Goal: Find specific page/section: Find specific page/section

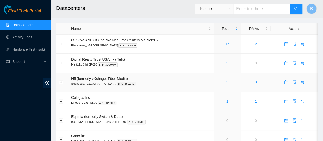
click at [227, 83] on link "3" at bounding box center [227, 82] width 2 height 4
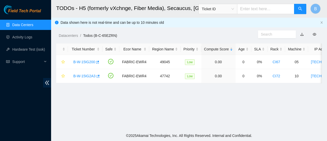
click at [16, 23] on link "Data Centers" at bounding box center [22, 25] width 21 height 4
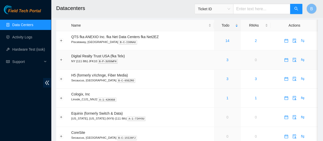
scroll to position [3, 0]
click at [229, 43] on link "14" at bounding box center [227, 41] width 4 height 4
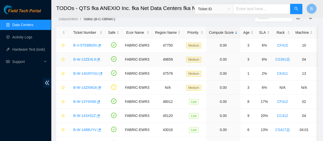
scroll to position [17, 0]
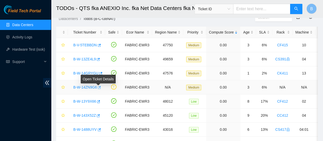
click at [98, 88] on icon "button" at bounding box center [99, 88] width 4 height 4
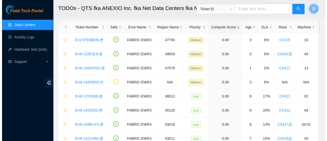
scroll to position [0, 0]
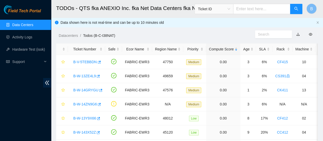
click at [21, 23] on link "Data Centers" at bounding box center [22, 25] width 21 height 4
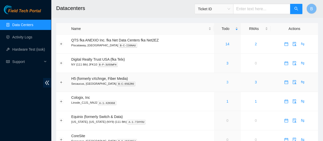
click at [226, 82] on link "3" at bounding box center [227, 82] width 2 height 4
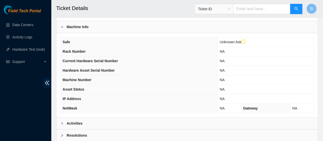
scroll to position [188, 0]
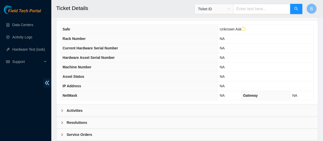
click at [78, 108] on b "Activities" at bounding box center [75, 110] width 16 height 6
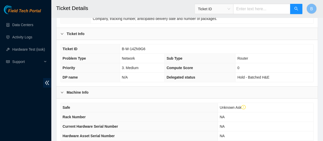
scroll to position [110, 0]
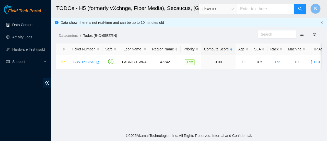
click at [21, 26] on link "Data Centers" at bounding box center [22, 25] width 21 height 4
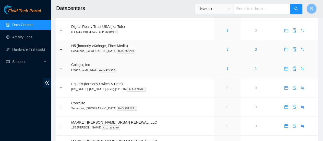
scroll to position [34, 0]
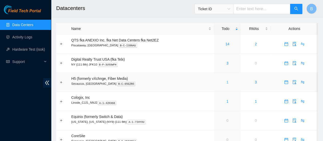
click at [227, 80] on link "1" at bounding box center [227, 82] width 2 height 4
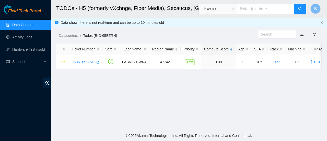
click at [14, 27] on link "Data Centers" at bounding box center [22, 25] width 21 height 4
